Goal: Task Accomplishment & Management: Manage account settings

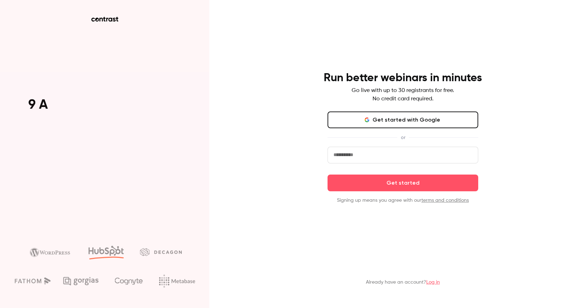
click at [399, 123] on button "Get started with Google" at bounding box center [402, 120] width 151 height 17
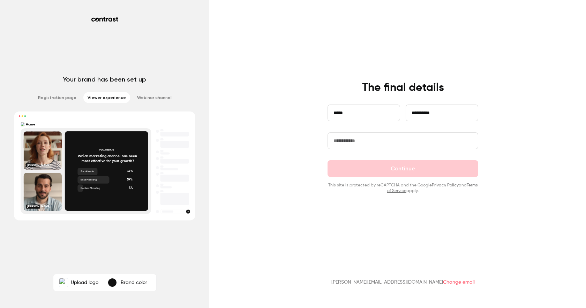
click at [352, 145] on input "text" at bounding box center [402, 140] width 151 height 17
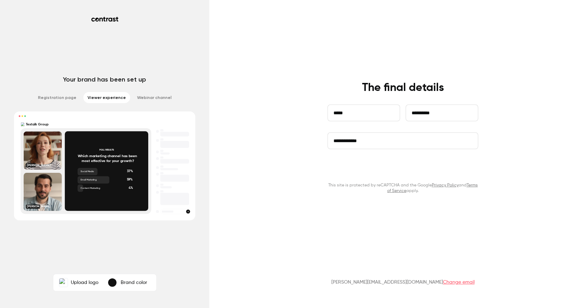
type input "**********"
click at [402, 169] on button "Continue" at bounding box center [402, 168] width 151 height 17
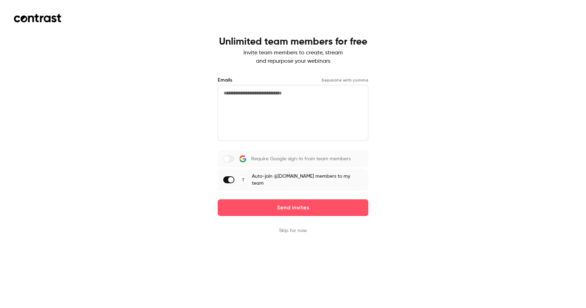
click at [226, 181] on label at bounding box center [228, 179] width 11 height 7
click at [301, 232] on button "Skip for now" at bounding box center [293, 230] width 28 height 7
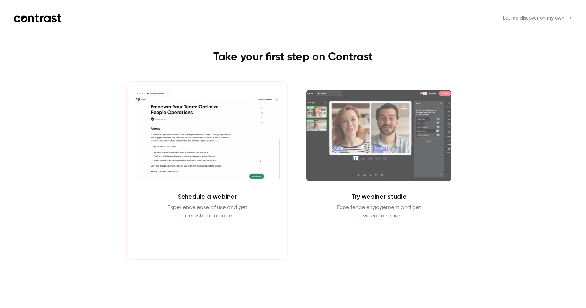
click at [207, 237] on button "Schedule webinar" at bounding box center [207, 237] width 60 height 17
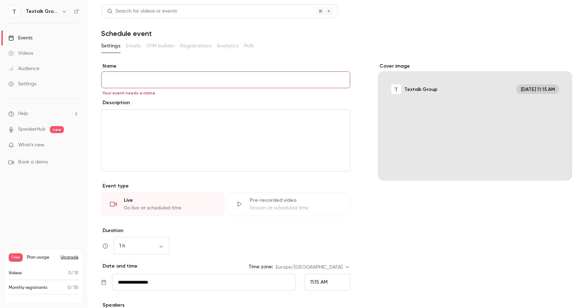
click at [149, 84] on input "Name" at bounding box center [225, 79] width 249 height 17
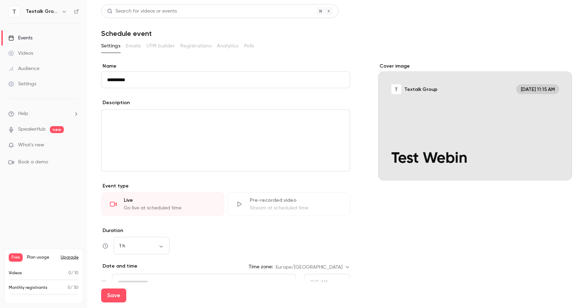
paste input "**********"
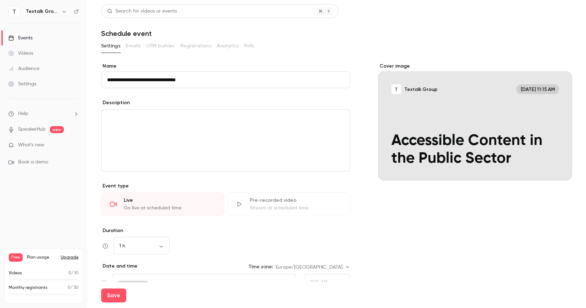
type input "**********"
click at [232, 145] on div "editor" at bounding box center [225, 140] width 248 height 61
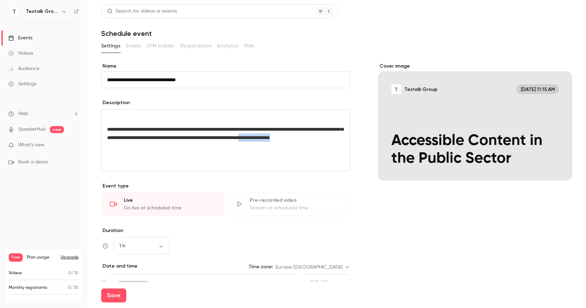
drag, startPoint x: 198, startPoint y: 147, endPoint x: 140, endPoint y: 144, distance: 57.6
click at [140, 142] on p "**********" at bounding box center [225, 133] width 237 height 17
click at [107, 130] on div "**********" at bounding box center [225, 140] width 248 height 61
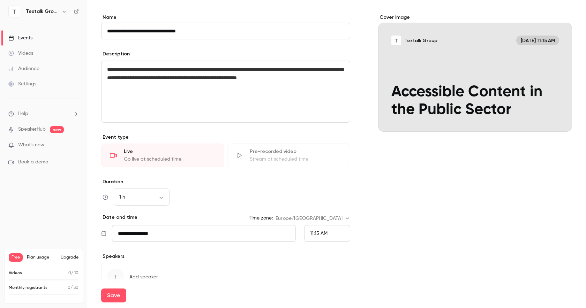
scroll to position [53, 0]
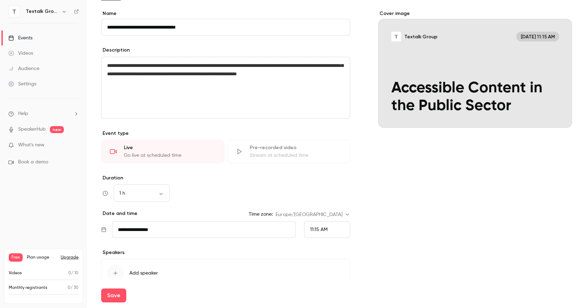
click at [175, 153] on div "Go live at scheduled time" at bounding box center [170, 155] width 92 height 7
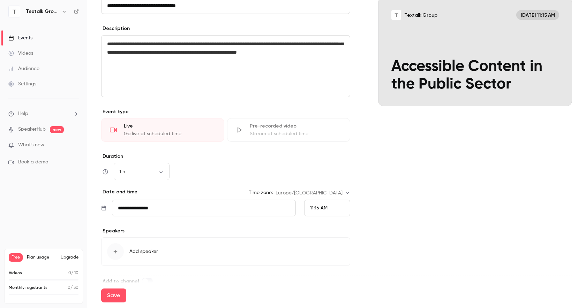
scroll to position [88, 0]
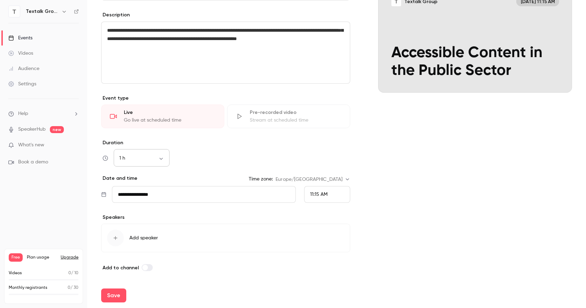
click at [161, 163] on div "1 h ** ​" at bounding box center [142, 158] width 56 height 17
click at [161, 158] on body "**********" at bounding box center [293, 154] width 586 height 308
click at [150, 213] on li "45 min" at bounding box center [142, 213] width 56 height 18
type input "**"
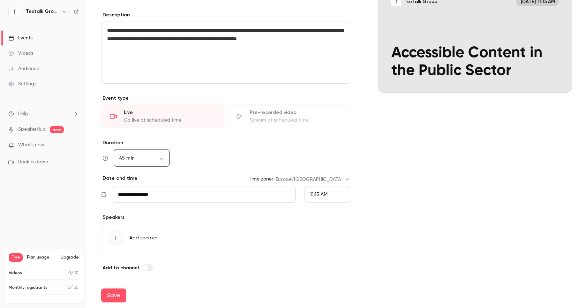
click at [192, 194] on input "**********" at bounding box center [204, 194] width 184 height 17
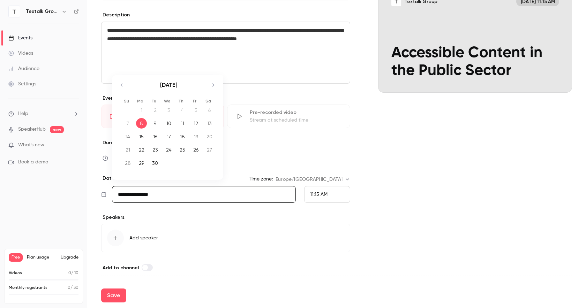
click at [212, 91] on div "[DATE]" at bounding box center [169, 88] width 98 height 27
click at [212, 84] on icon "Move forward to switch to the next month." at bounding box center [213, 85] width 8 height 8
click at [168, 124] on div "8" at bounding box center [168, 123] width 11 height 10
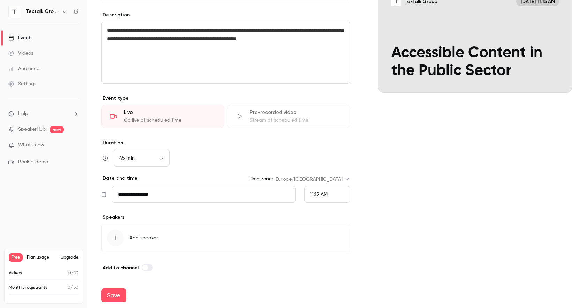
click at [185, 189] on input "**********" at bounding box center [204, 194] width 184 height 17
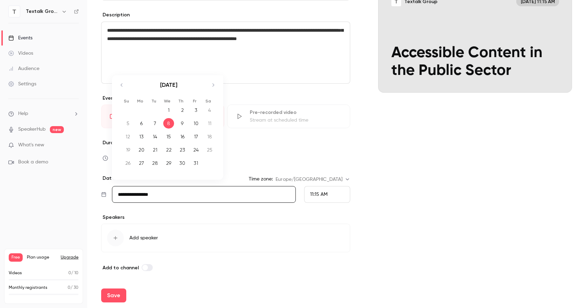
click at [181, 128] on div "9" at bounding box center [182, 123] width 11 height 10
type input "**********"
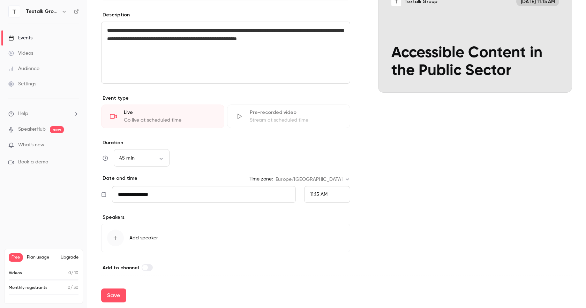
click at [162, 242] on button "Add speaker" at bounding box center [225, 238] width 249 height 29
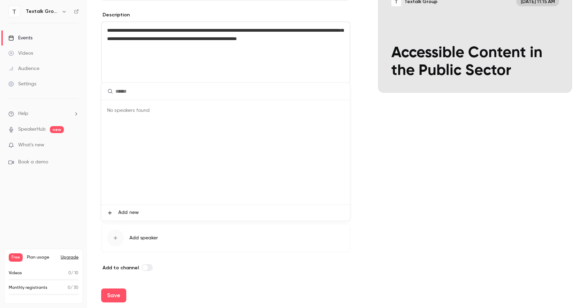
click at [130, 212] on span "Add new" at bounding box center [128, 212] width 21 height 7
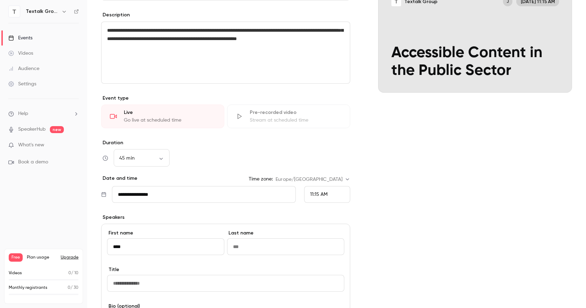
type input "****"
type input "**********"
type input "*"
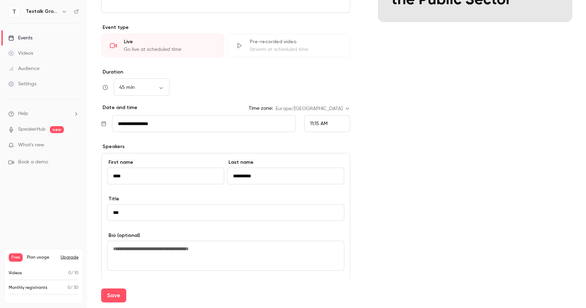
scroll to position [161, 0]
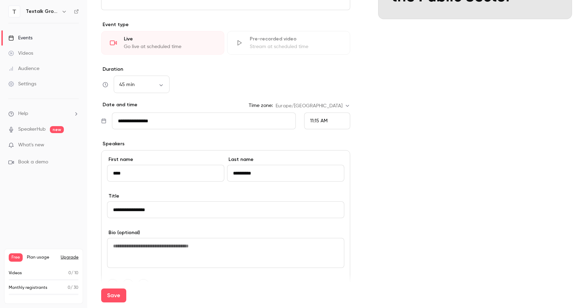
type input "**********"
click at [226, 250] on textarea at bounding box center [225, 253] width 237 height 30
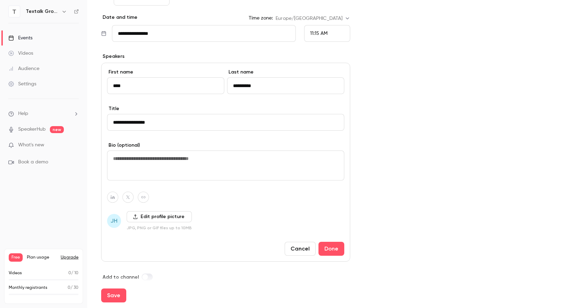
scroll to position [249, 0]
click at [179, 217] on label "Edit profile picture" at bounding box center [159, 216] width 65 height 11
click at [0, 0] on input "Edit profile picture" at bounding box center [0, 0] width 0 height 0
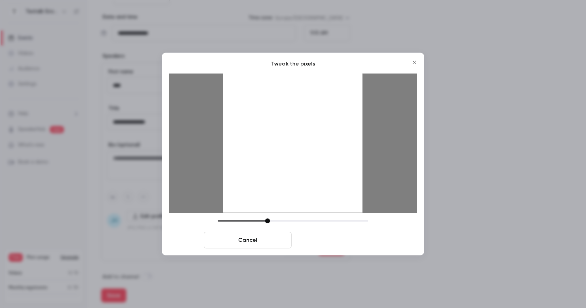
click at [341, 236] on button "Crop and save" at bounding box center [338, 240] width 88 height 17
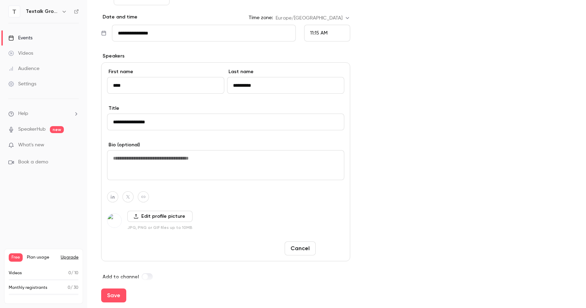
click at [337, 250] on button "Done" at bounding box center [331, 249] width 26 height 14
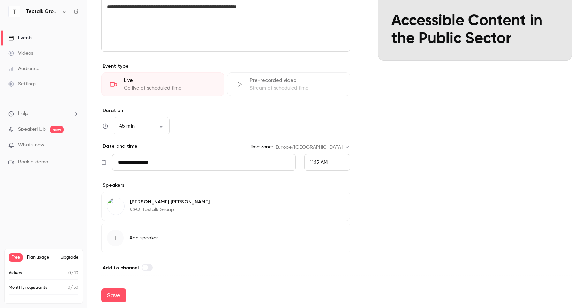
scroll to position [120, 0]
click at [120, 297] on button "Save" at bounding box center [113, 296] width 25 height 14
type input "**"
type input "**********"
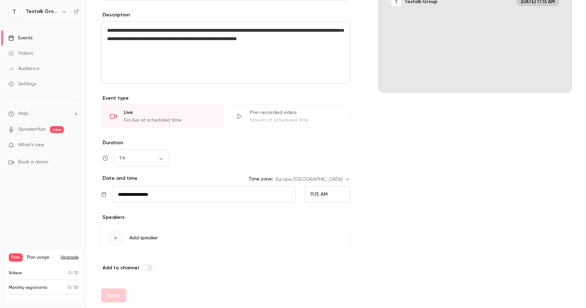
scroll to position [0, 0]
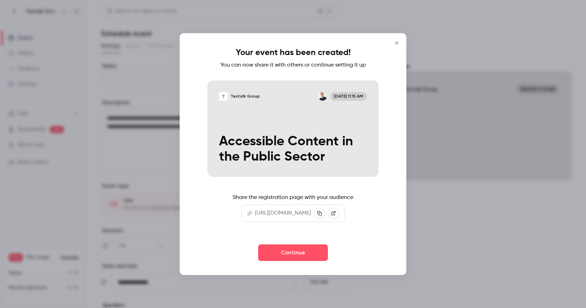
click at [304, 211] on p "[URL][DOMAIN_NAME]" at bounding box center [283, 213] width 56 height 8
click at [339, 210] on link at bounding box center [333, 213] width 11 height 11
click at [299, 251] on button "Continue" at bounding box center [293, 252] width 70 height 17
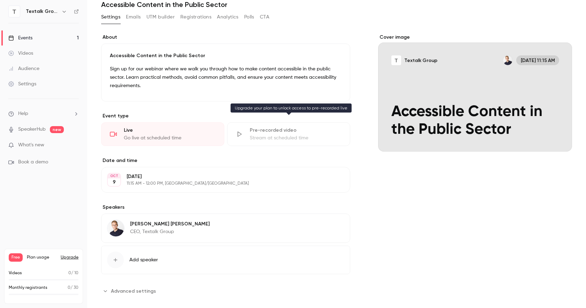
scroll to position [109, 0]
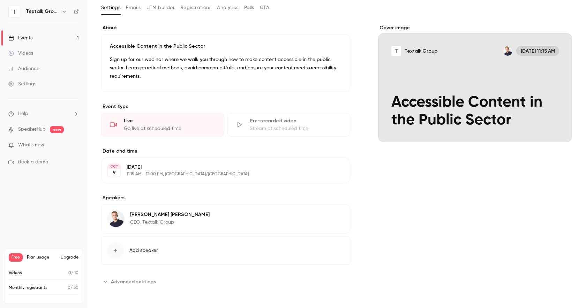
click at [134, 278] on span "Advanced settings" at bounding box center [133, 281] width 45 height 7
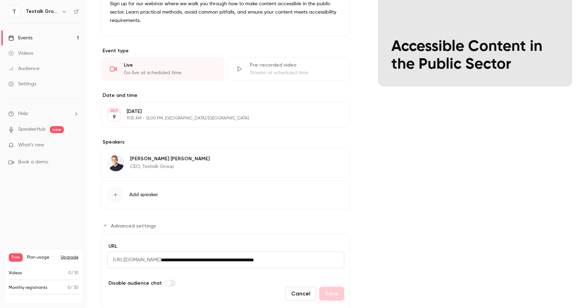
scroll to position [188, 0]
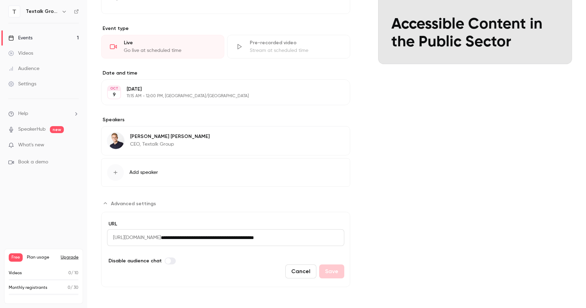
click at [171, 261] on label "Advanced settings" at bounding box center [170, 261] width 11 height 7
click at [165, 261] on label "Advanced settings" at bounding box center [170, 261] width 11 height 7
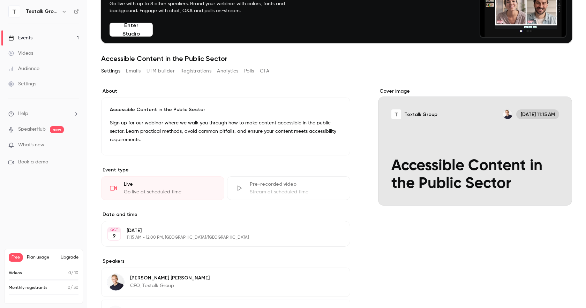
scroll to position [45, 0]
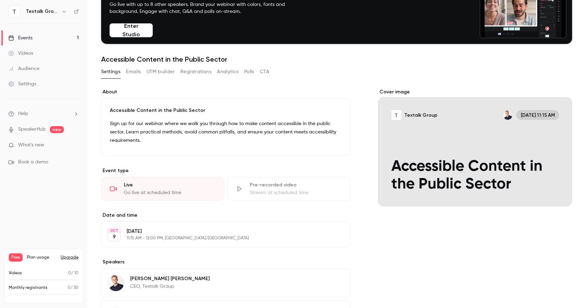
click at [131, 77] on button "Emails" at bounding box center [133, 71] width 15 height 11
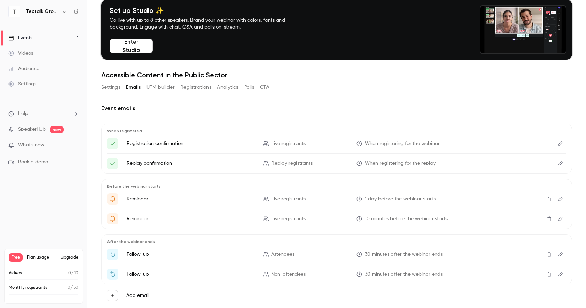
scroll to position [46, 0]
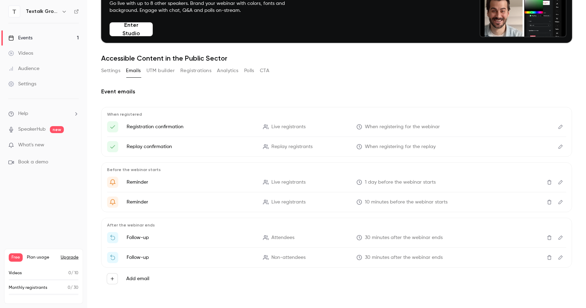
click at [165, 75] on button "UTM builder" at bounding box center [160, 70] width 28 height 11
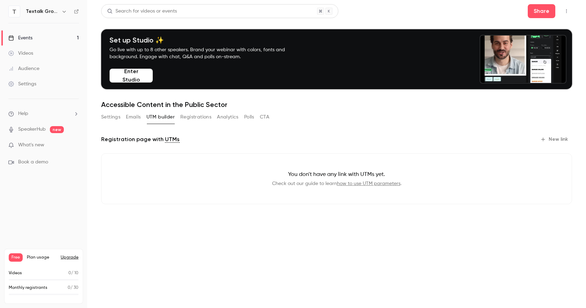
click at [203, 117] on button "Registrations" at bounding box center [195, 117] width 31 height 11
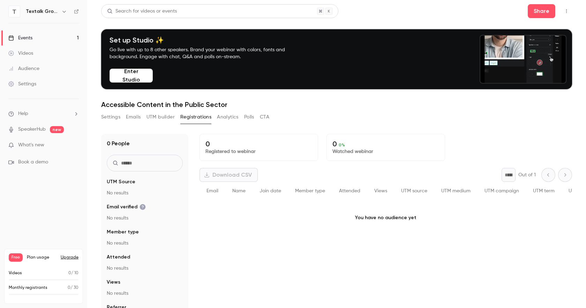
click at [225, 118] on button "Analytics" at bounding box center [228, 117] width 22 height 11
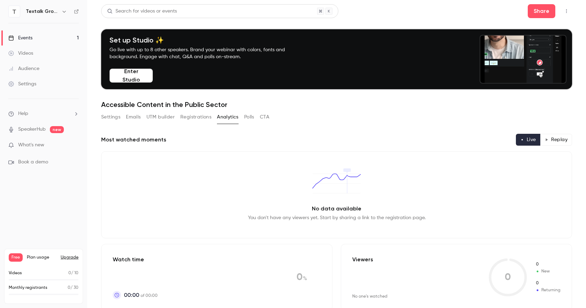
click at [248, 118] on button "Polls" at bounding box center [249, 117] width 10 height 11
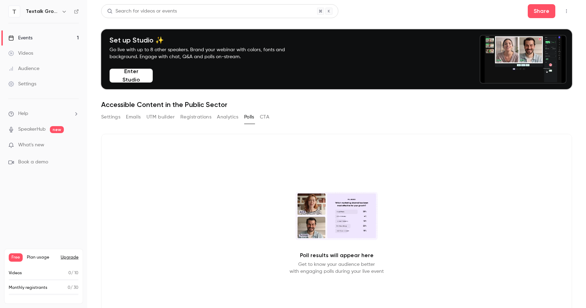
click at [263, 118] on button "CTA" at bounding box center [264, 117] width 9 height 11
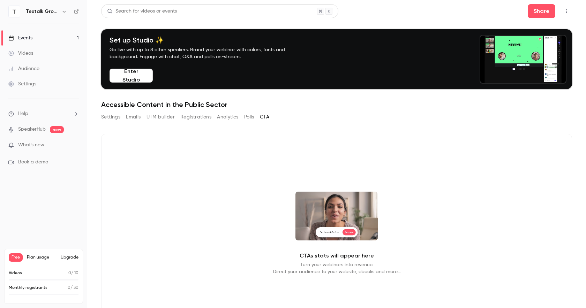
click at [116, 118] on button "Settings" at bounding box center [110, 117] width 19 height 11
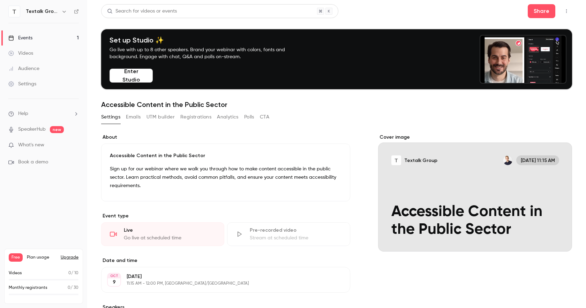
click at [30, 83] on div "Settings" at bounding box center [22, 84] width 28 height 7
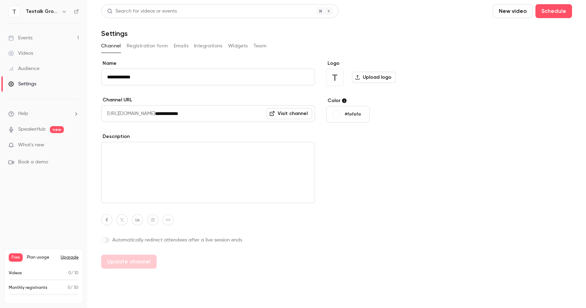
click at [388, 81] on label "Upload logo" at bounding box center [374, 77] width 44 height 11
click at [0, 0] on input "Upload logo" at bounding box center [0, 0] width 0 height 0
click at [22, 131] on link "SpeakerHub" at bounding box center [32, 129] width 28 height 7
click at [36, 36] on link "Events 1" at bounding box center [43, 37] width 87 height 15
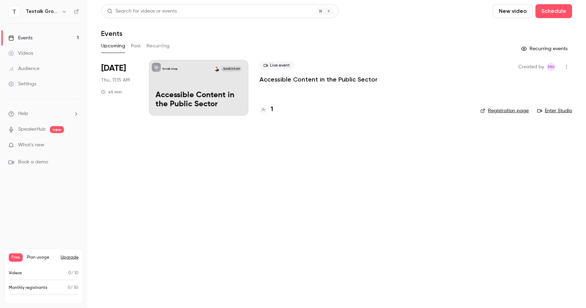
click at [26, 50] on div "Videos" at bounding box center [20, 53] width 25 height 7
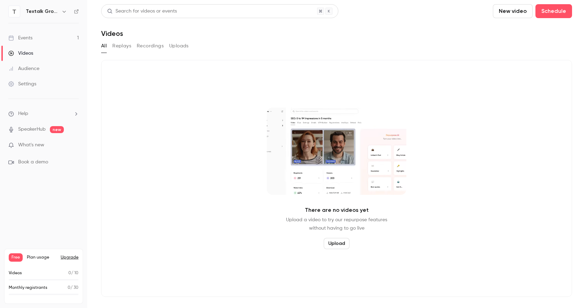
click at [35, 31] on link "Events 1" at bounding box center [43, 37] width 87 height 15
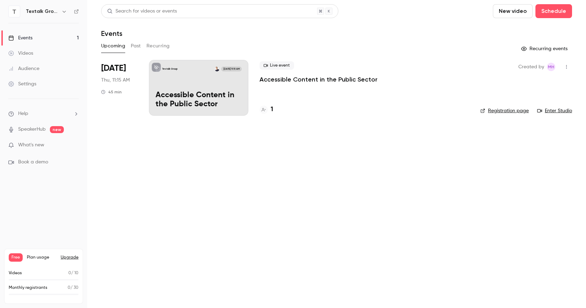
click at [233, 93] on p "Accessible Content in the Public Sector" at bounding box center [198, 100] width 86 height 18
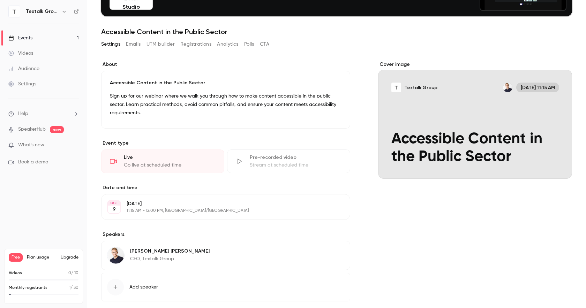
scroll to position [12, 0]
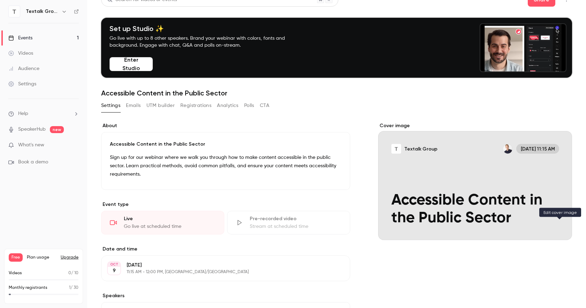
click at [565, 223] on div "Cover image" at bounding box center [559, 228] width 14 height 14
click at [0, 0] on input "Textalk Group [DATE] 11:15 AM Accessible Content in the Public Sector" at bounding box center [0, 0] width 0 height 0
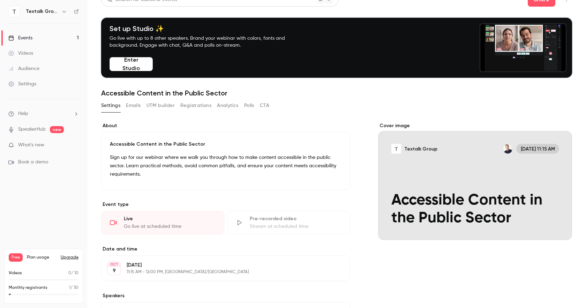
click at [559, 230] on button "Textalk Group [DATE] 11:15 AM Accessible Content in the Public Sector" at bounding box center [559, 228] width 14 height 14
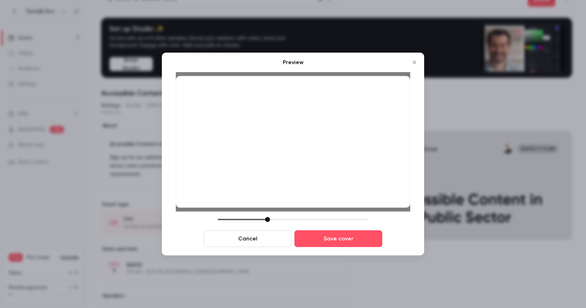
drag, startPoint x: 349, startPoint y: 174, endPoint x: 346, endPoint y: 167, distance: 7.8
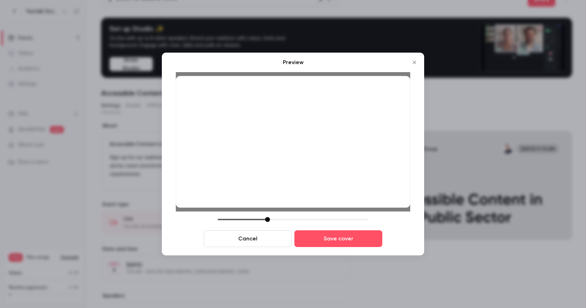
click at [346, 167] on div at bounding box center [293, 142] width 234 height 132
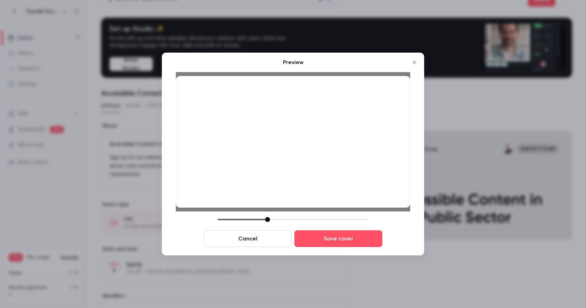
drag, startPoint x: 346, startPoint y: 168, endPoint x: 347, endPoint y: 165, distance: 4.1
click at [347, 165] on div at bounding box center [293, 142] width 234 height 132
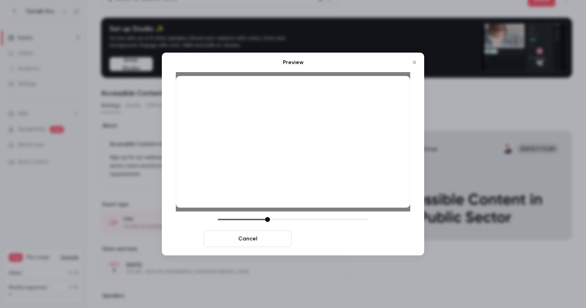
click at [338, 236] on button "Save cover" at bounding box center [338, 238] width 88 height 17
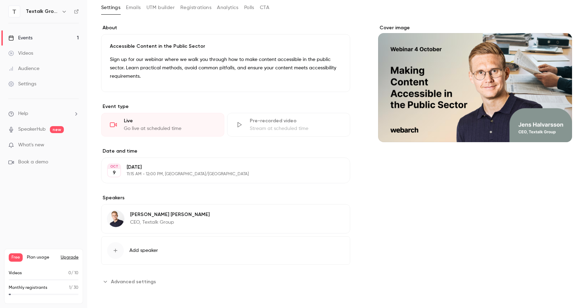
scroll to position [0, 0]
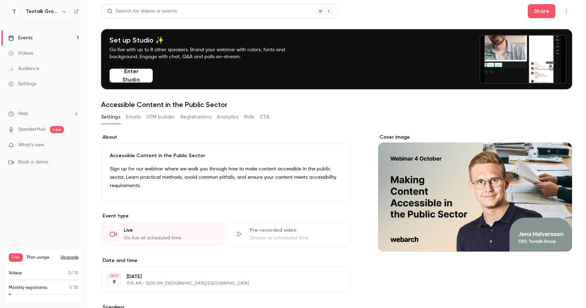
click at [45, 35] on link "Events 1" at bounding box center [43, 37] width 87 height 15
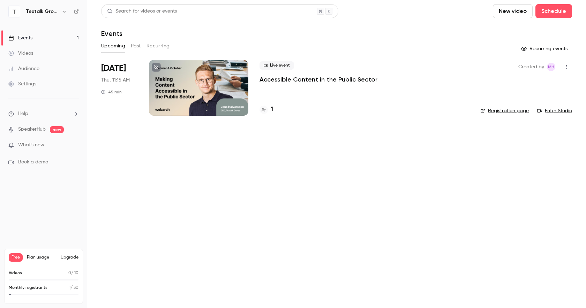
click at [29, 88] on link "Settings" at bounding box center [43, 83] width 87 height 15
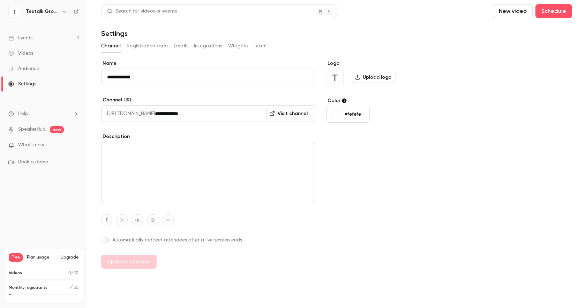
click at [394, 79] on label "Upload logo" at bounding box center [374, 77] width 44 height 11
click at [0, 0] on input "Upload logo" at bounding box center [0, 0] width 0 height 0
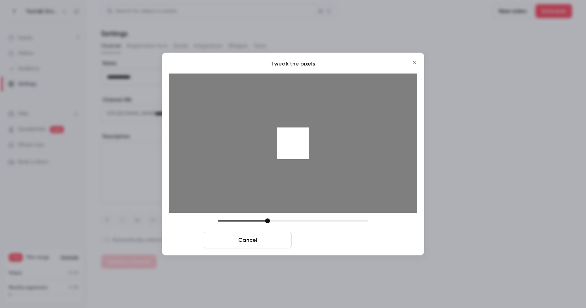
click at [356, 239] on button "Crop and save" at bounding box center [338, 240] width 88 height 17
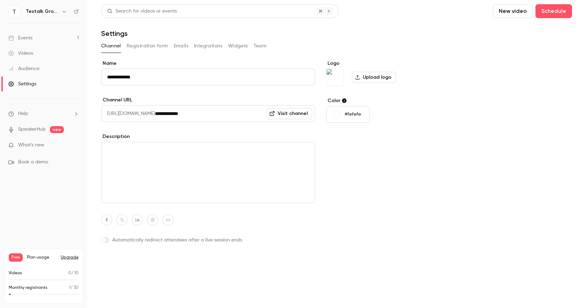
click at [142, 264] on button "Update channel" at bounding box center [128, 262] width 55 height 14
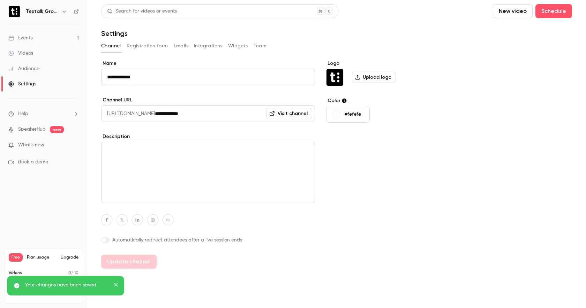
click at [148, 81] on input "**********" at bounding box center [208, 77] width 214 height 17
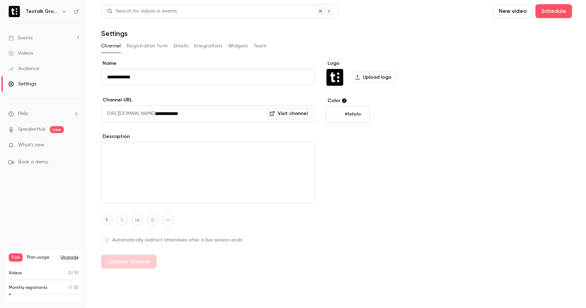
click at [46, 41] on link "Events 1" at bounding box center [43, 37] width 87 height 15
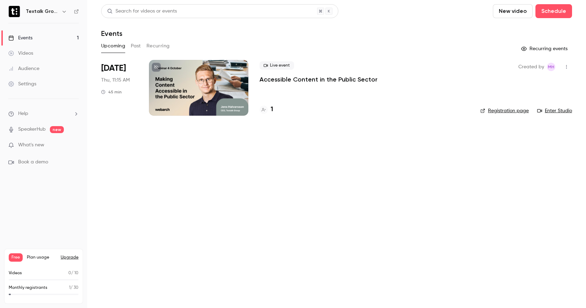
click at [242, 70] on div at bounding box center [198, 88] width 99 height 56
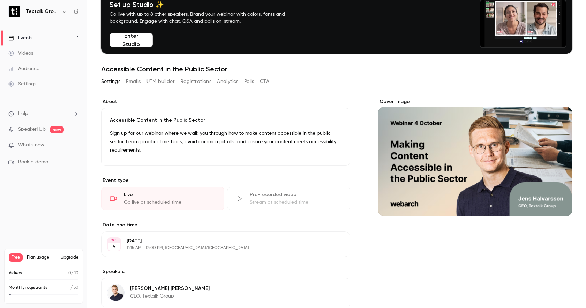
scroll to position [35, 0]
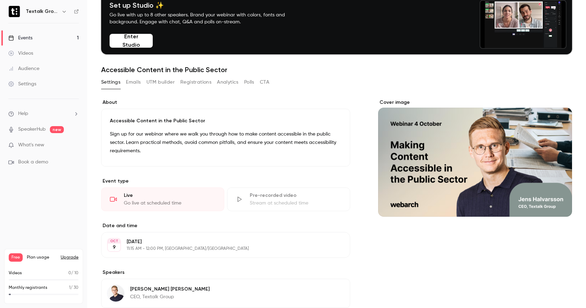
click at [34, 86] on div "Settings" at bounding box center [22, 84] width 28 height 7
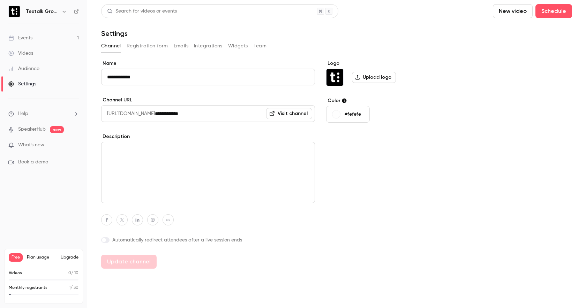
click at [155, 49] on button "Registration form" at bounding box center [147, 45] width 41 height 11
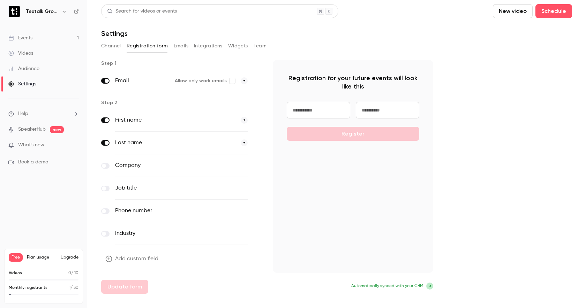
click at [106, 166] on span at bounding box center [104, 166] width 4 height 4
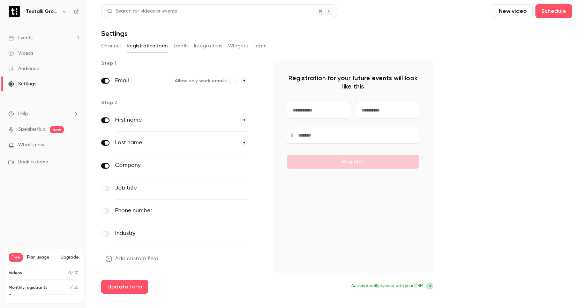
click at [107, 189] on label at bounding box center [105, 189] width 8 height 6
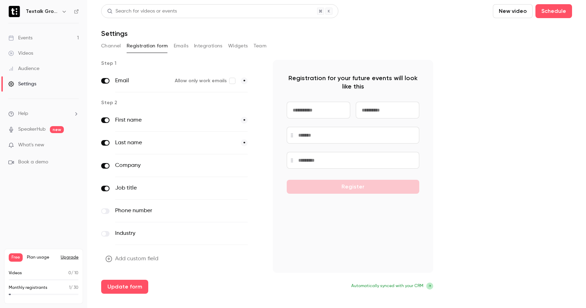
click at [107, 189] on span at bounding box center [107, 189] width 4 height 4
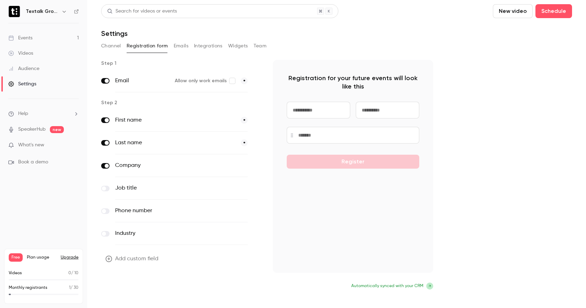
click at [142, 290] on button "Update form" at bounding box center [124, 287] width 47 height 14
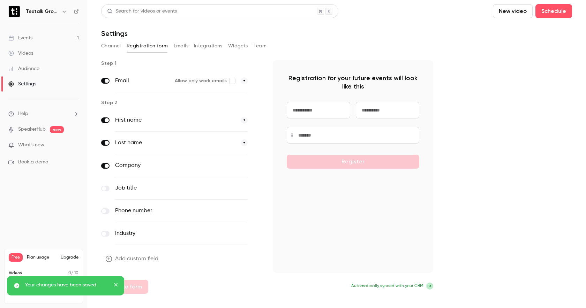
click at [184, 45] on button "Emails" at bounding box center [181, 45] width 15 height 11
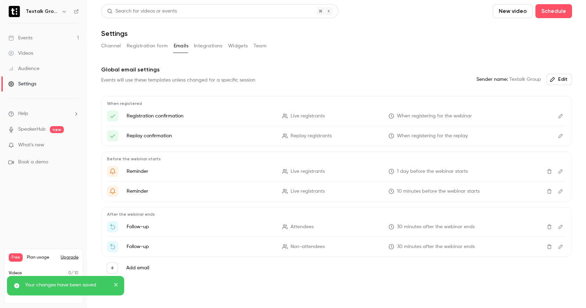
click at [205, 45] on button "Integrations" at bounding box center [208, 45] width 29 height 11
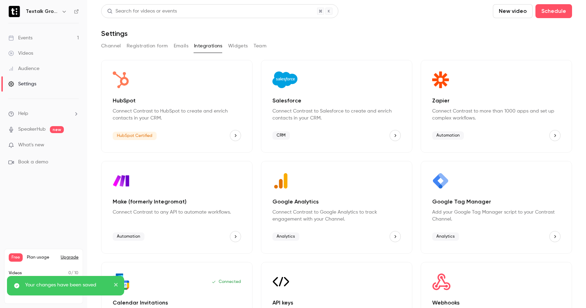
click at [178, 45] on button "Emails" at bounding box center [181, 45] width 15 height 11
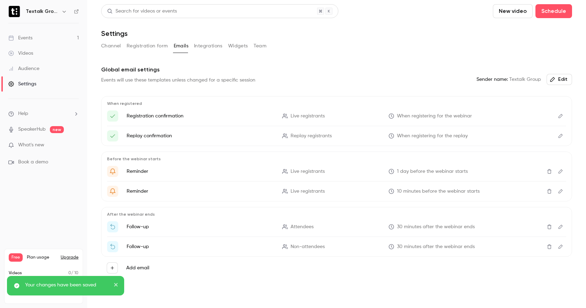
click at [217, 48] on button "Integrations" at bounding box center [208, 45] width 29 height 11
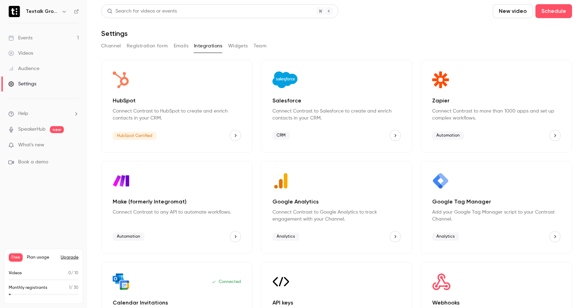
click at [247, 50] on button "Widgets" at bounding box center [238, 45] width 20 height 11
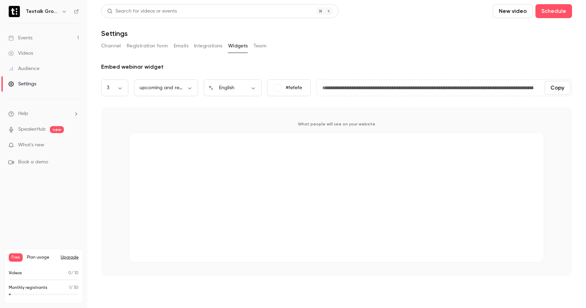
click at [258, 45] on button "Team" at bounding box center [259, 45] width 13 height 11
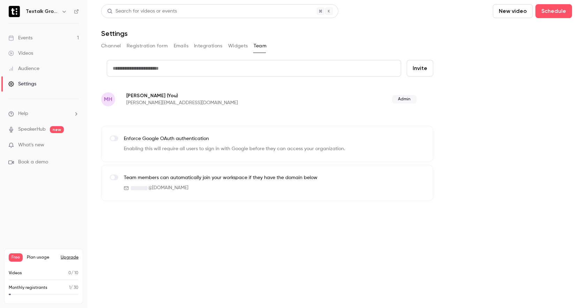
click at [115, 48] on button "Channel" at bounding box center [111, 45] width 20 height 11
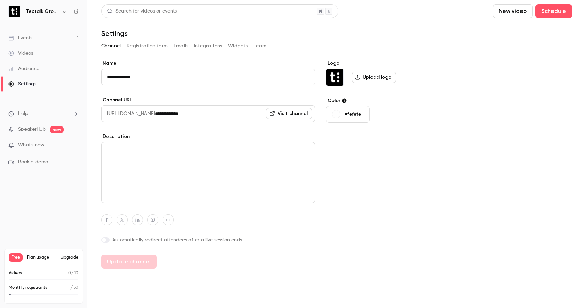
click at [150, 47] on button "Registration form" at bounding box center [147, 45] width 41 height 11
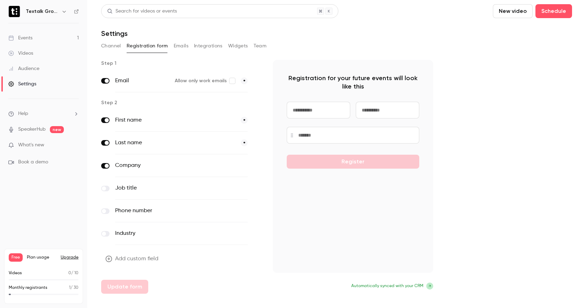
click at [185, 46] on button "Emails" at bounding box center [181, 45] width 15 height 11
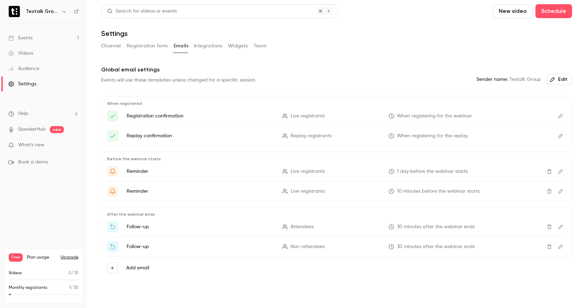
click at [211, 48] on button "Integrations" at bounding box center [208, 45] width 29 height 11
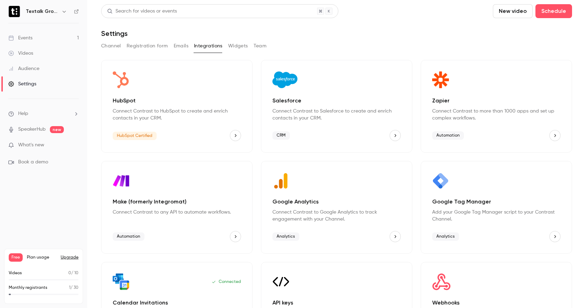
click at [241, 47] on button "Widgets" at bounding box center [238, 45] width 20 height 11
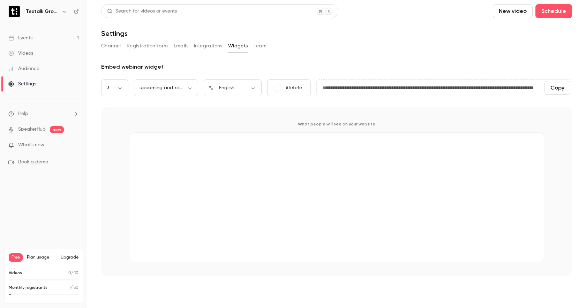
click at [264, 47] on button "Team" at bounding box center [259, 45] width 13 height 11
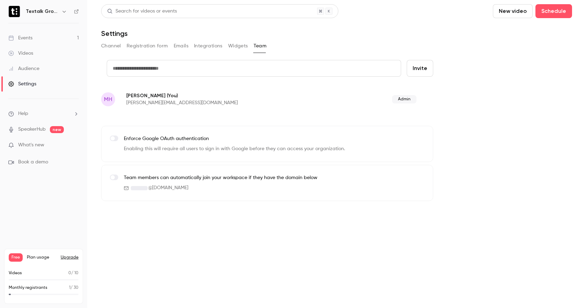
click at [122, 46] on div "Channel Registration form Emails Integrations Widgets Team" at bounding box center [336, 45] width 471 height 11
click at [109, 46] on button "Channel" at bounding box center [111, 45] width 20 height 11
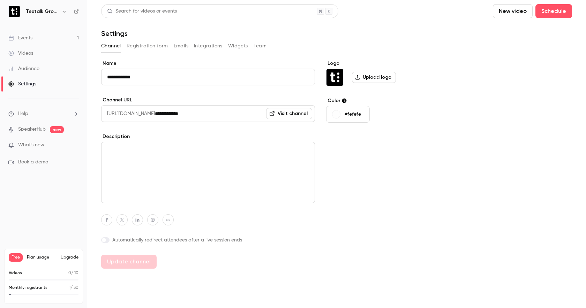
click at [71, 259] on button "Upgrade" at bounding box center [70, 258] width 18 height 6
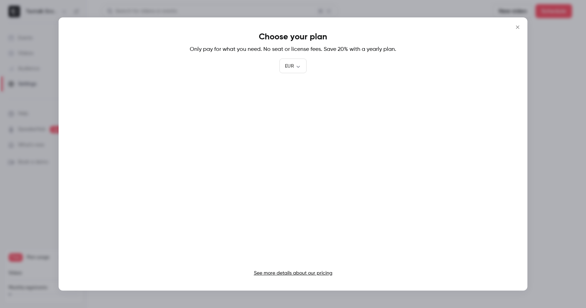
click at [518, 27] on icon "Close" at bounding box center [517, 27] width 8 height 6
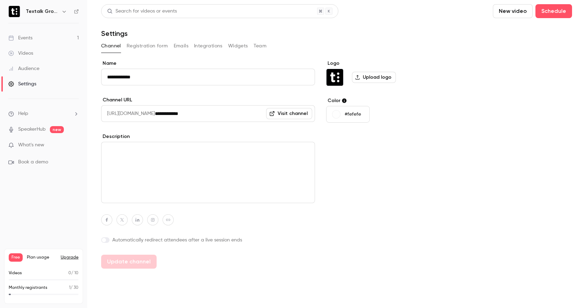
click at [44, 164] on span "Book a demo" at bounding box center [33, 162] width 30 height 7
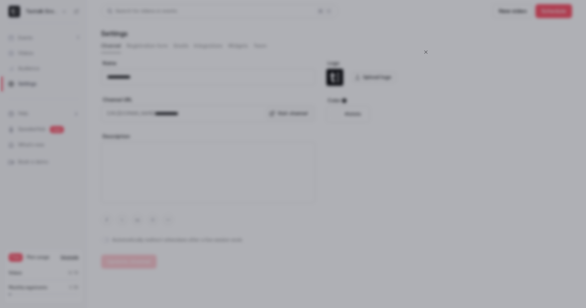
click at [425, 51] on icon "Close" at bounding box center [426, 53] width 8 height 6
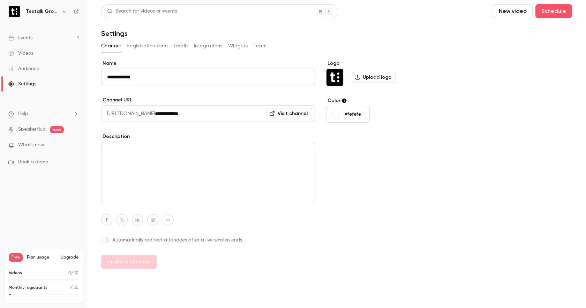
click at [33, 115] on li "Help" at bounding box center [43, 113] width 70 height 7
click at [33, 115] on div at bounding box center [293, 154] width 586 height 308
click at [32, 64] on link "Audience" at bounding box center [43, 68] width 87 height 15
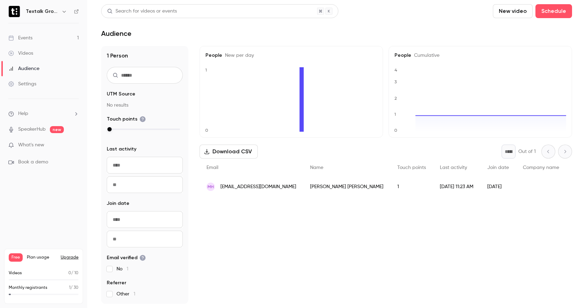
click at [31, 53] on div "Videos" at bounding box center [20, 53] width 25 height 7
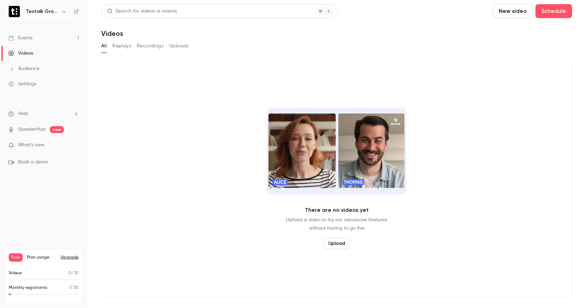
click at [29, 39] on div "Events" at bounding box center [20, 38] width 24 height 7
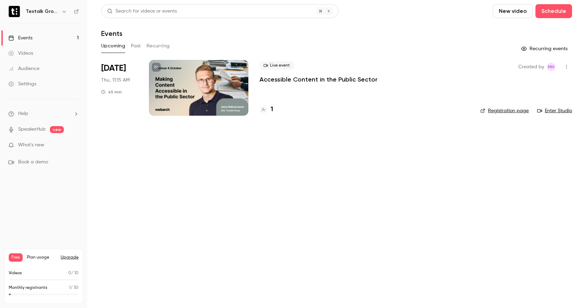
click at [138, 46] on button "Past" at bounding box center [136, 45] width 10 height 11
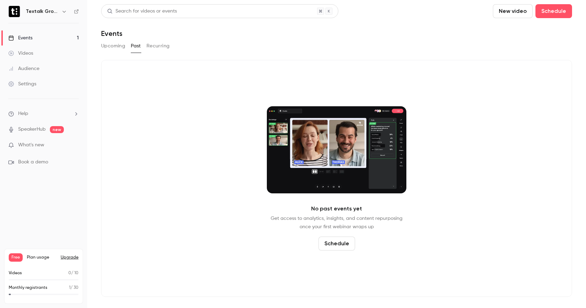
click at [163, 48] on button "Recurring" at bounding box center [157, 45] width 23 height 11
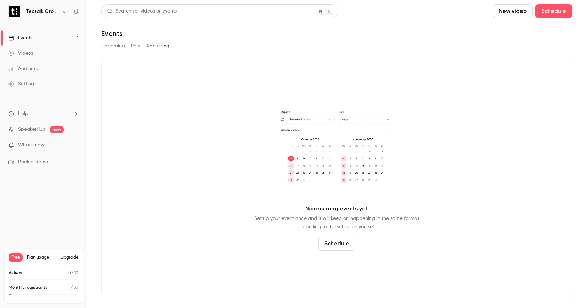
click at [111, 46] on button "Upcoming" at bounding box center [113, 45] width 24 height 11
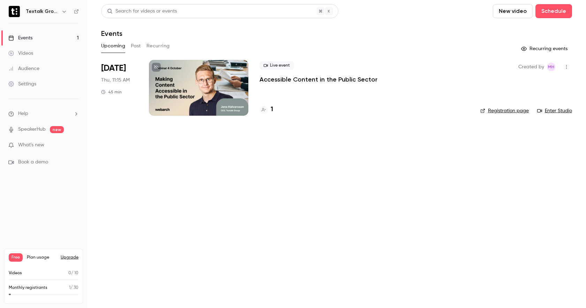
click at [184, 93] on div at bounding box center [198, 88] width 99 height 56
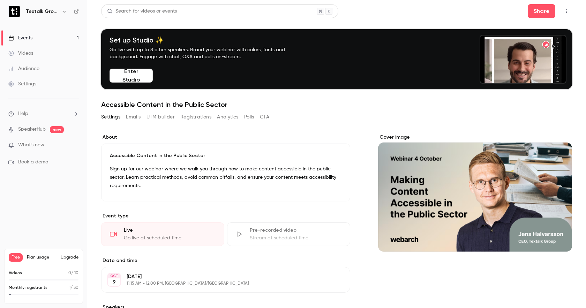
click at [162, 117] on button "UTM builder" at bounding box center [160, 117] width 28 height 11
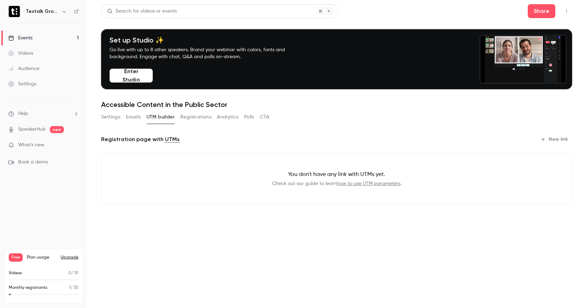
click at [184, 117] on button "Registrations" at bounding box center [195, 117] width 31 height 11
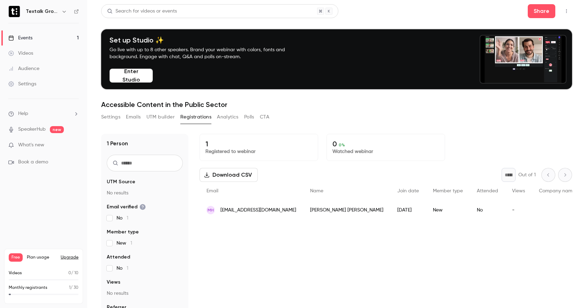
click at [222, 116] on button "Analytics" at bounding box center [228, 117] width 22 height 11
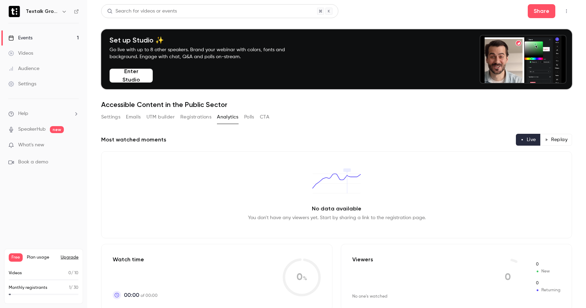
click at [249, 117] on button "Polls" at bounding box center [249, 117] width 10 height 11
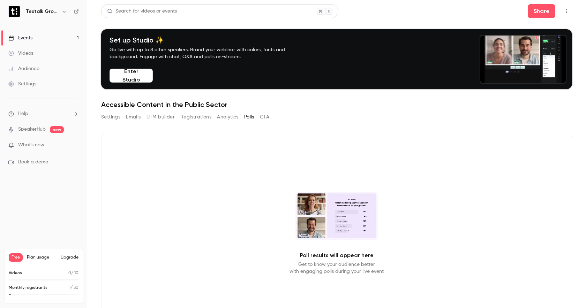
click at [268, 117] on button "CTA" at bounding box center [264, 117] width 9 height 11
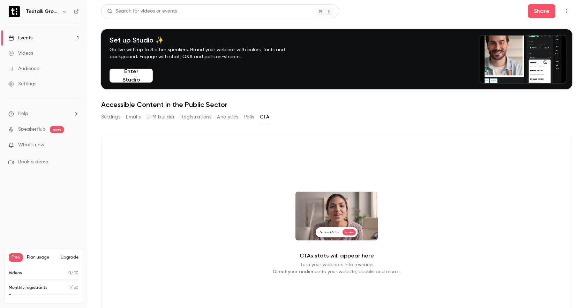
scroll to position [46, 0]
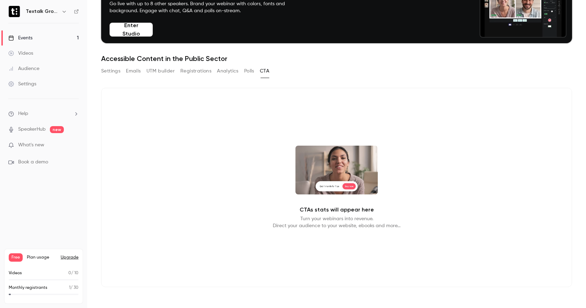
click at [320, 172] on video at bounding box center [336, 170] width 82 height 49
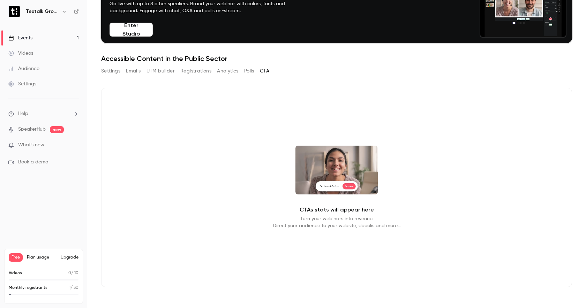
click at [233, 74] on button "Analytics" at bounding box center [228, 71] width 22 height 11
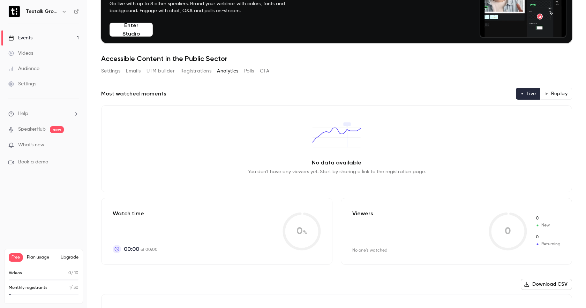
click at [205, 74] on button "Registrations" at bounding box center [195, 71] width 31 height 11
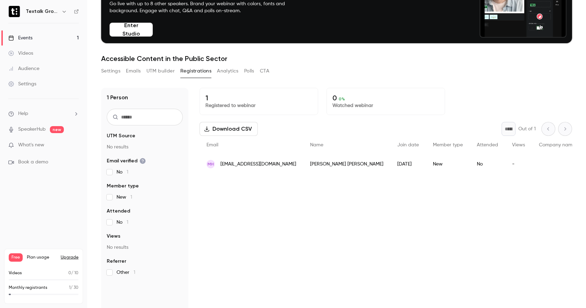
click at [168, 74] on button "UTM builder" at bounding box center [160, 71] width 28 height 11
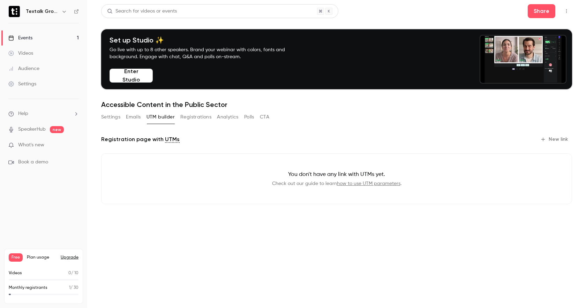
click at [135, 118] on button "Emails" at bounding box center [133, 117] width 15 height 11
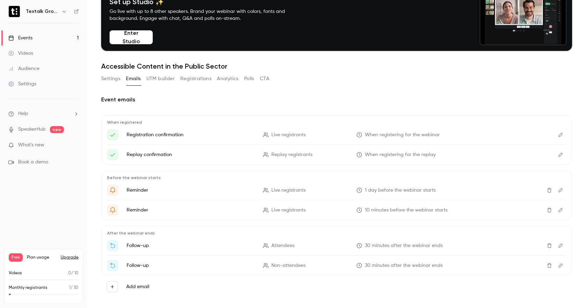
scroll to position [46, 0]
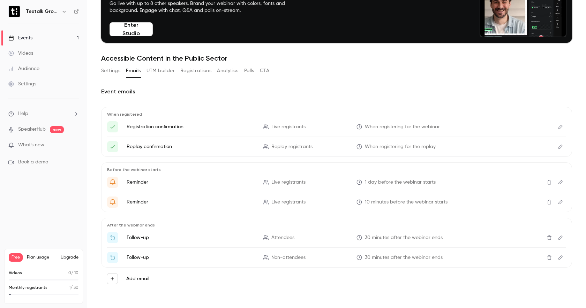
click at [112, 69] on button "Settings" at bounding box center [110, 70] width 19 height 11
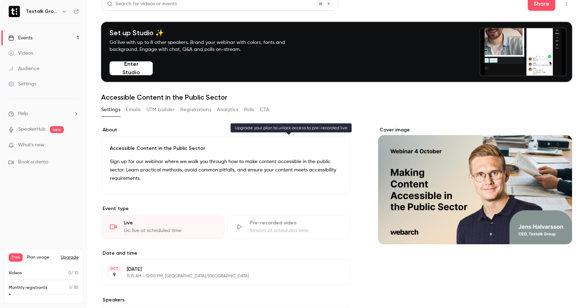
scroll to position [4, 0]
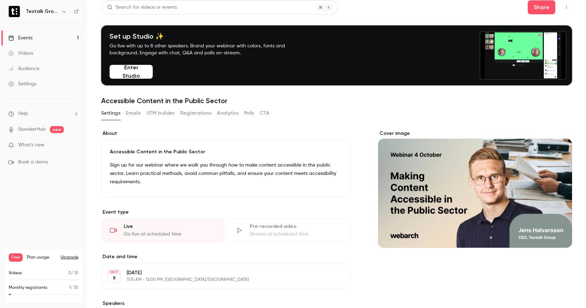
click at [37, 147] on span "What's new" at bounding box center [31, 145] width 26 height 7
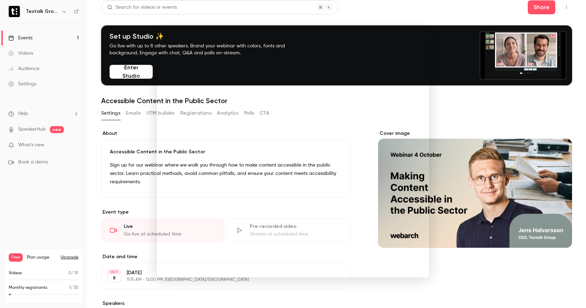
click at [121, 114] on div at bounding box center [293, 154] width 586 height 308
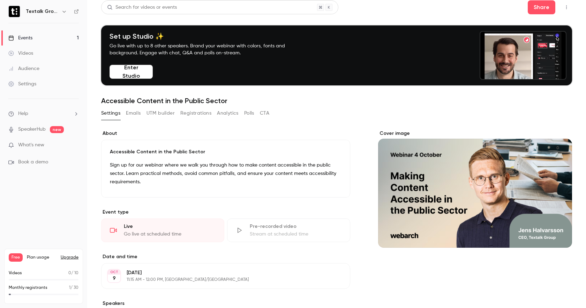
click at [60, 10] on button "button" at bounding box center [64, 11] width 8 height 8
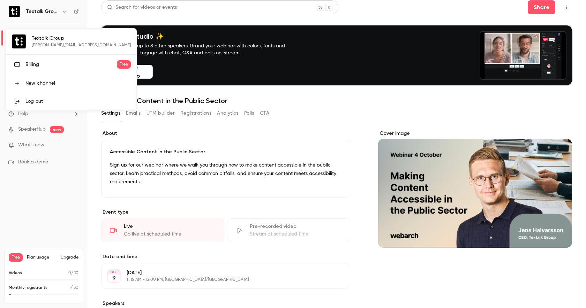
click at [59, 10] on div at bounding box center [293, 154] width 586 height 308
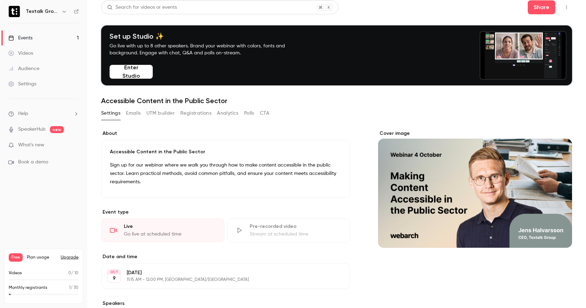
scroll to position [0, 0]
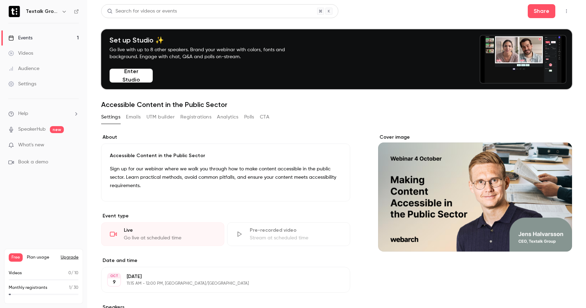
click at [20, 110] on span "Help" at bounding box center [23, 113] width 10 height 7
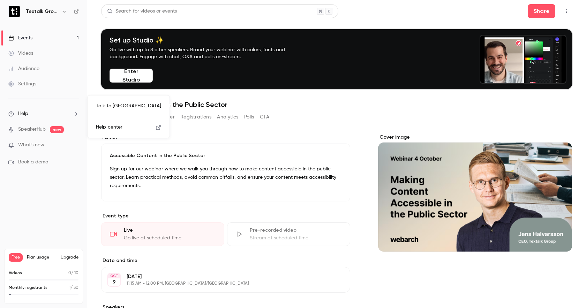
click at [114, 128] on span "Help center" at bounding box center [109, 127] width 26 height 7
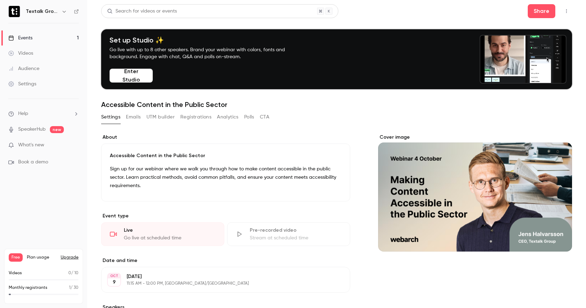
click at [35, 53] on link "Videos" at bounding box center [43, 53] width 87 height 15
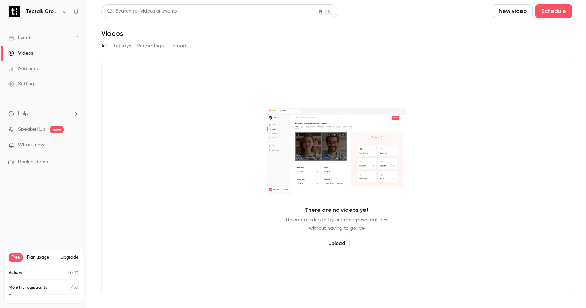
click at [36, 68] on div "Audience" at bounding box center [23, 68] width 31 height 7
